Goal: Task Accomplishment & Management: Manage account settings

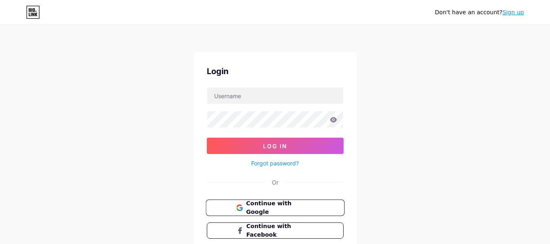
click at [269, 203] on span "Continue with Google" at bounding box center [280, 207] width 68 height 17
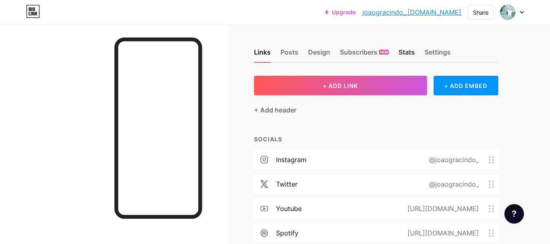
click at [405, 52] on div "Stats" at bounding box center [406, 54] width 16 height 15
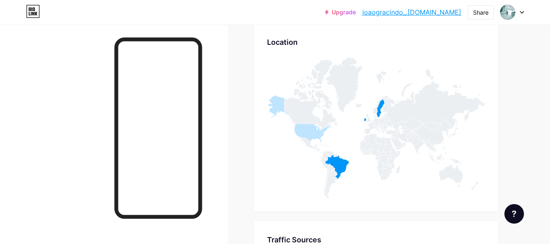
scroll to position [443, 0]
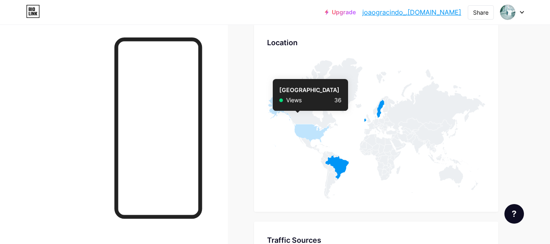
click at [306, 133] on icon at bounding box center [298, 121] width 62 height 51
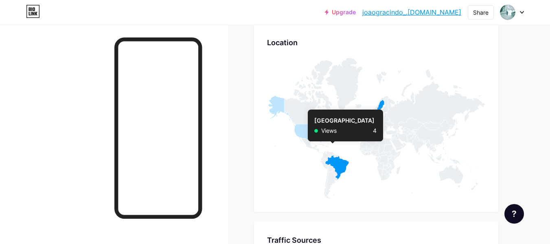
click at [336, 165] on icon at bounding box center [337, 167] width 24 height 25
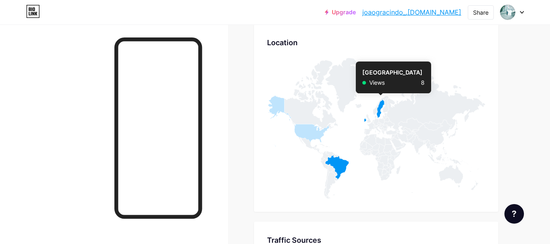
click at [378, 108] on icon at bounding box center [380, 109] width 8 height 18
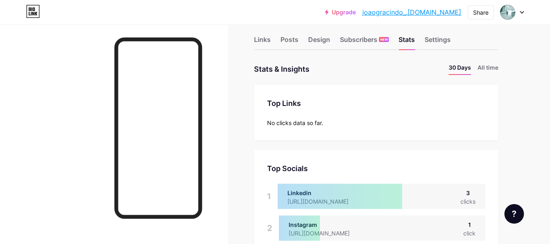
scroll to position [0, 0]
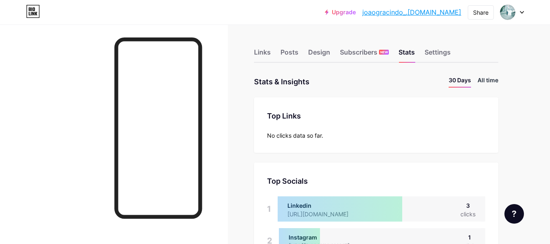
click at [495, 82] on li "All time" at bounding box center [487, 82] width 21 height 12
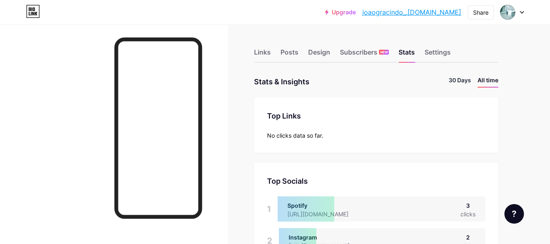
scroll to position [244, 550]
click at [463, 83] on li "30 Days" at bounding box center [459, 82] width 22 height 12
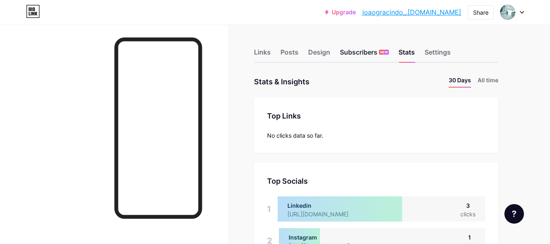
click at [361, 58] on div "Subscribers NEW" at bounding box center [364, 54] width 49 height 15
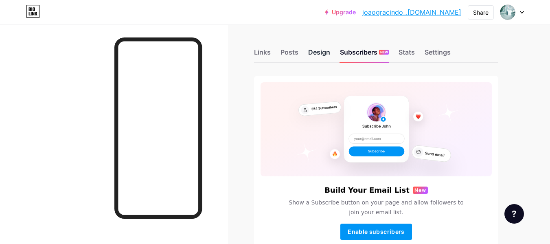
click at [315, 59] on div "Design" at bounding box center [319, 54] width 22 height 15
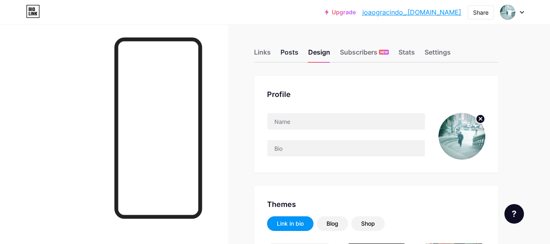
click at [285, 56] on div "Posts" at bounding box center [289, 54] width 18 height 15
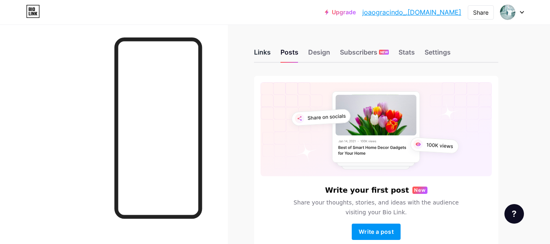
click at [261, 53] on div "Links" at bounding box center [262, 54] width 17 height 15
